Goal: Task Accomplishment & Management: Check status

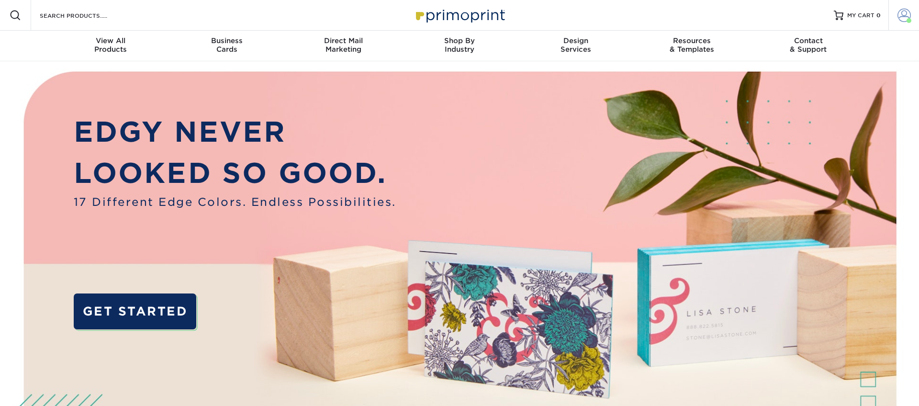
click at [903, 18] on span at bounding box center [904, 15] width 13 height 13
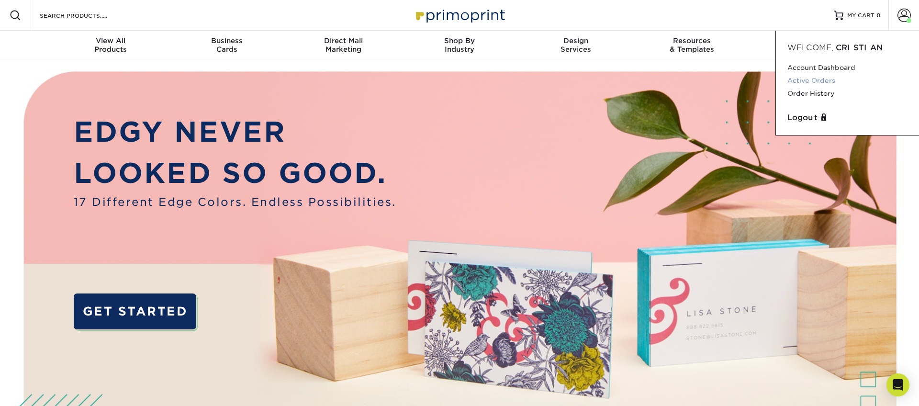
click at [809, 82] on link "Active Orders" at bounding box center [848, 80] width 120 height 13
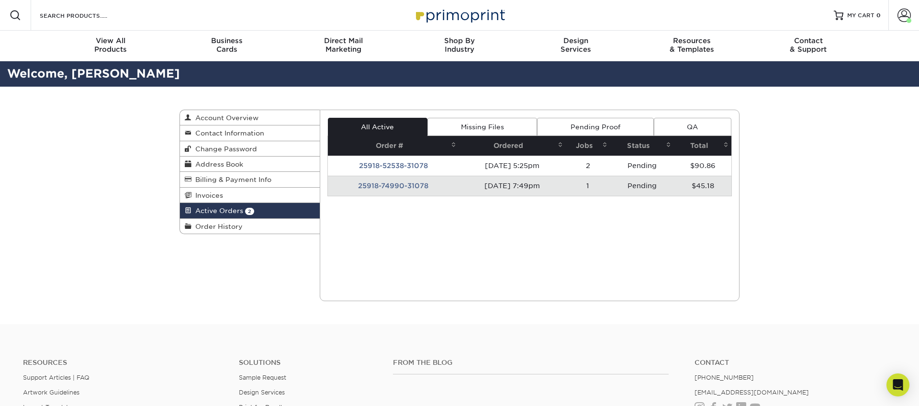
click at [380, 185] on td "25918-74990-31078" at bounding box center [393, 186] width 131 height 20
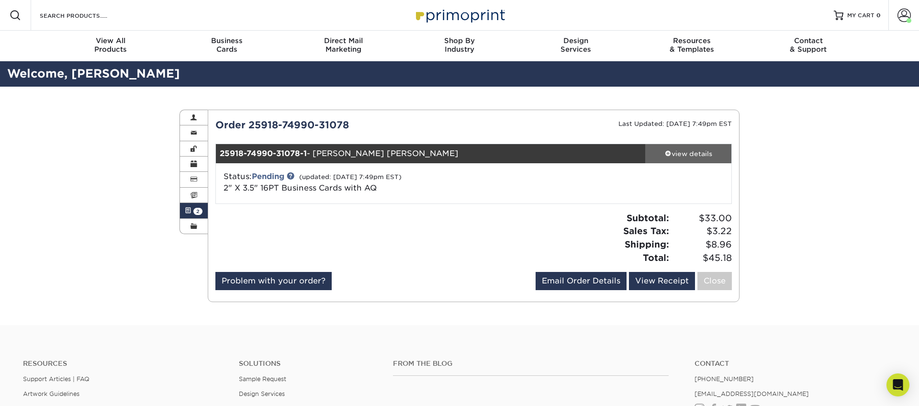
click at [670, 152] on div "view details" at bounding box center [689, 154] width 86 height 10
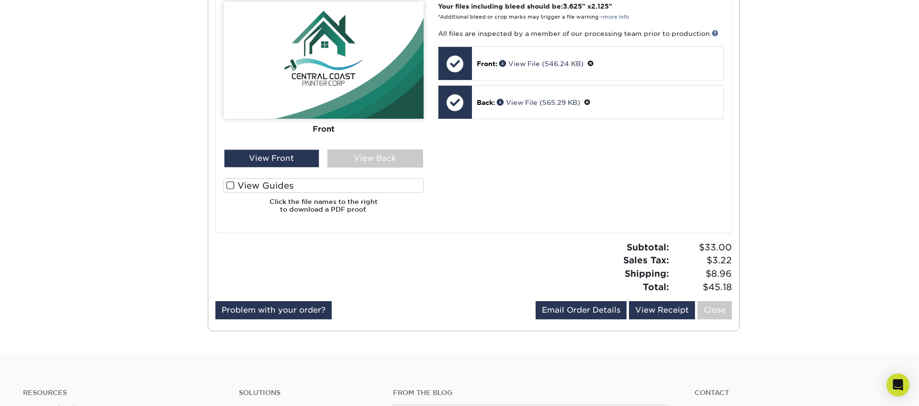
scroll to position [422, 0]
